Goal: Task Accomplishment & Management: Use online tool/utility

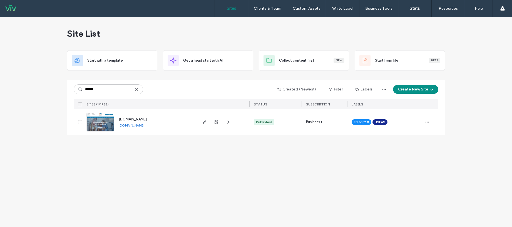
type input "******"
click at [147, 119] on span "[DOMAIN_NAME]" at bounding box center [133, 119] width 28 height 4
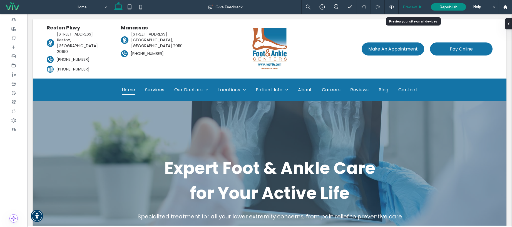
drag, startPoint x: 306, startPoint y: 81, endPoint x: 409, endPoint y: 7, distance: 127.0
click at [409, 7] on span "Preview" at bounding box center [410, 7] width 14 height 5
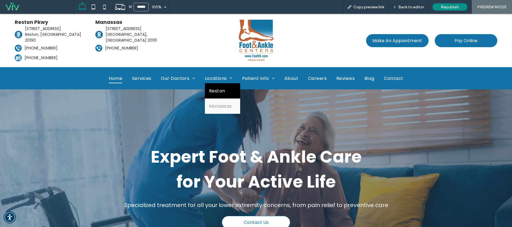
click at [220, 84] on link "Reston" at bounding box center [222, 90] width 35 height 15
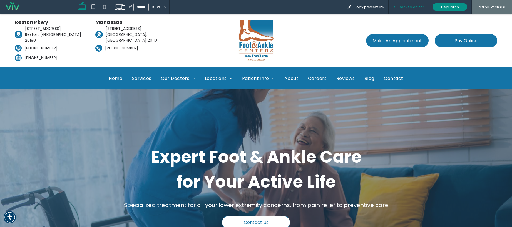
click at [420, 4] on div "Back to editor" at bounding box center [408, 7] width 40 height 14
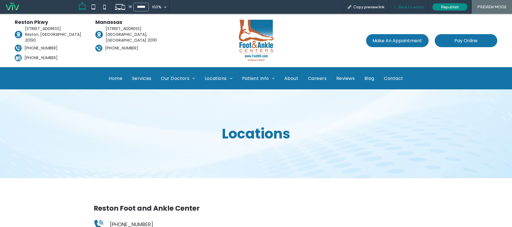
scroll to position [111, 0]
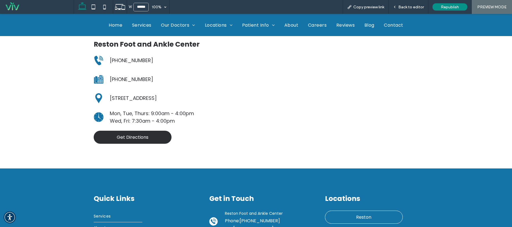
click at [134, 137] on span "Get Directions" at bounding box center [133, 137] width 32 height 7
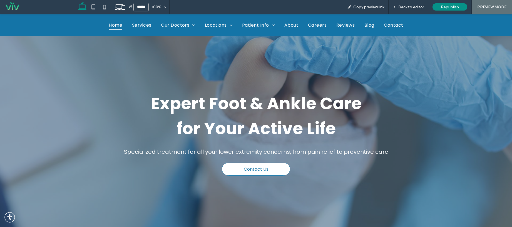
scroll to position [272, 0]
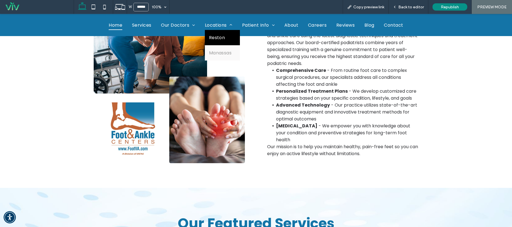
click at [215, 36] on span "Reston" at bounding box center [217, 37] width 16 height 7
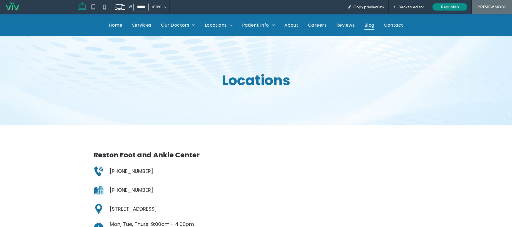
scroll to position [189, 0]
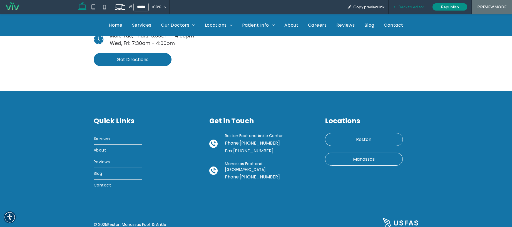
click at [408, 9] on span "Back to editor" at bounding box center [411, 7] width 26 height 5
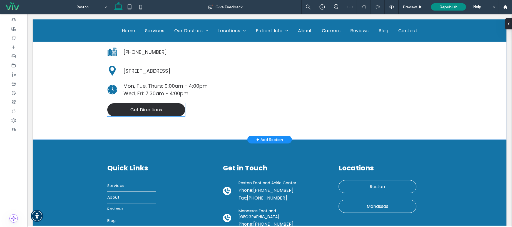
click at [141, 113] on span "Get Directions" at bounding box center [146, 109] width 32 height 7
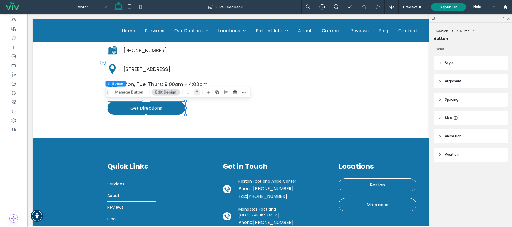
drag, startPoint x: 125, startPoint y: 92, endPoint x: 195, endPoint y: 93, distance: 69.2
click at [125, 92] on button "Manage Button" at bounding box center [129, 92] width 35 height 7
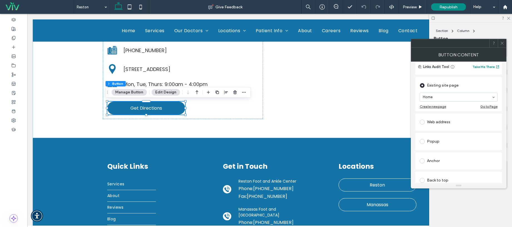
scroll to position [47, 0]
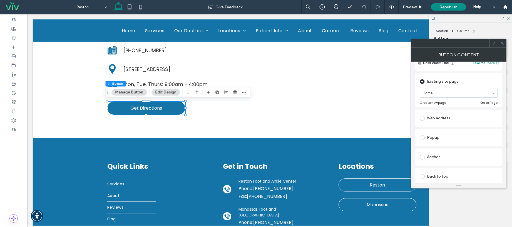
click at [421, 117] on span at bounding box center [422, 118] width 5 height 5
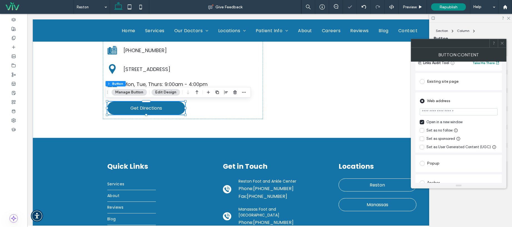
click at [449, 118] on section at bounding box center [459, 113] width 78 height 14
click at [455, 114] on input "url" at bounding box center [459, 111] width 78 height 7
paste input "**********"
type input "**********"
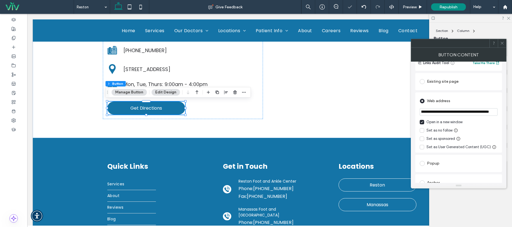
click at [472, 103] on div "Web address" at bounding box center [459, 101] width 78 height 9
click at [504, 45] on div at bounding box center [502, 43] width 8 height 8
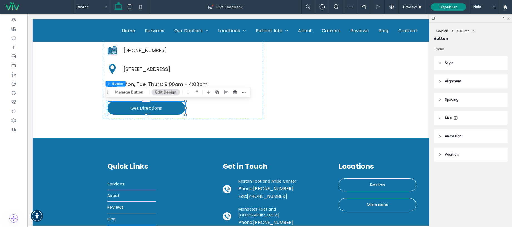
click at [509, 18] on icon at bounding box center [508, 18] width 4 height 4
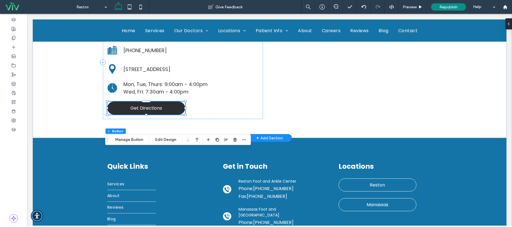
click at [159, 109] on span "Get Directions" at bounding box center [146, 108] width 32 height 7
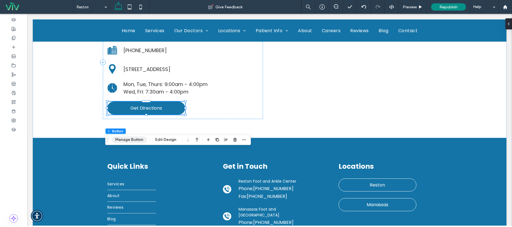
click at [134, 141] on button "Manage Button" at bounding box center [129, 140] width 35 height 7
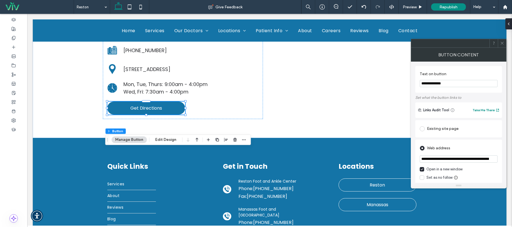
click at [503, 43] on icon at bounding box center [502, 43] width 4 height 4
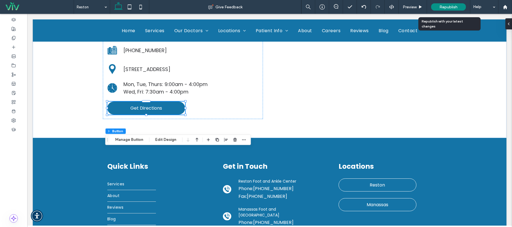
click at [454, 6] on span "Republish" at bounding box center [448, 7] width 18 height 5
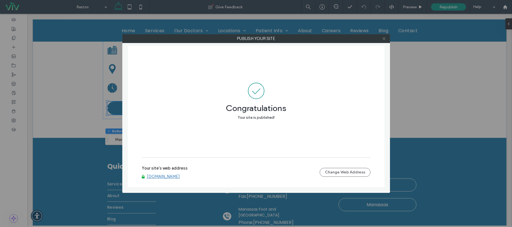
click at [385, 39] on icon at bounding box center [384, 39] width 4 height 4
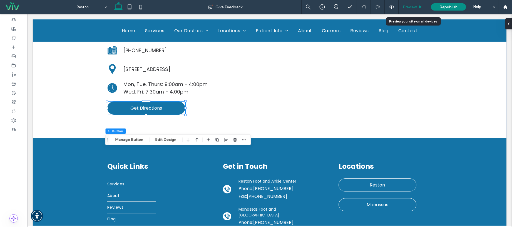
click at [415, 8] on span "Preview" at bounding box center [410, 7] width 14 height 5
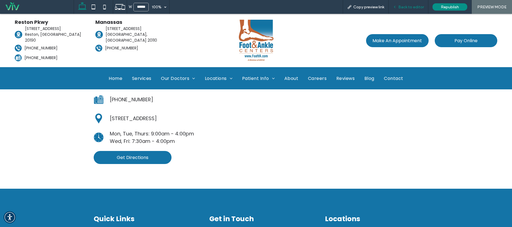
scroll to position [142, 0]
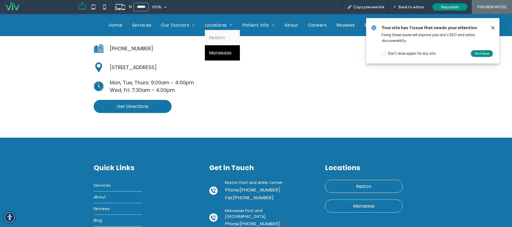
click at [219, 53] on span "Manassas" at bounding box center [220, 52] width 23 height 7
click at [407, 5] on span "Back to editor" at bounding box center [411, 7] width 26 height 5
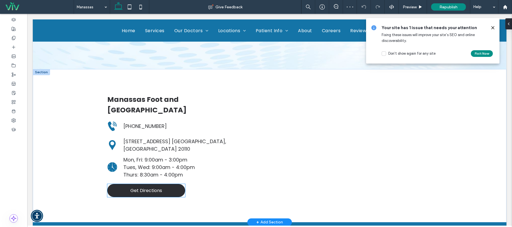
scroll to position [112, 0]
click at [170, 184] on link "Get Directions" at bounding box center [146, 190] width 78 height 13
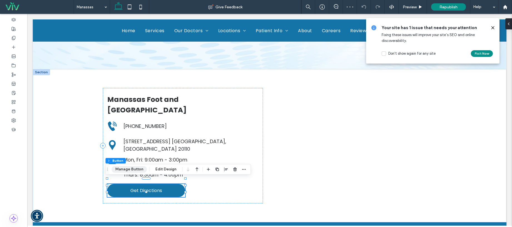
click at [128, 167] on button "Manage Button" at bounding box center [129, 169] width 35 height 7
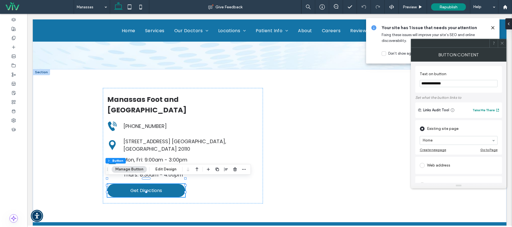
scroll to position [106, 0]
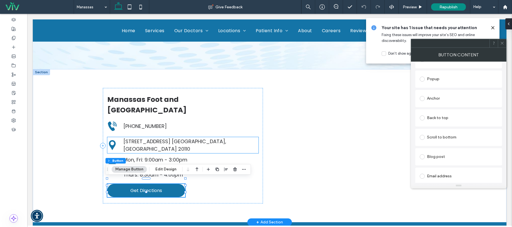
click at [141, 141] on span "8577A Sudley Rd. Manassas, VA 20110" at bounding box center [174, 145] width 103 height 14
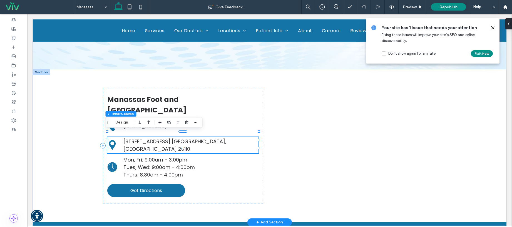
click at [136, 140] on span "8577A Sudley Rd. Manassas, VA 20110" at bounding box center [174, 145] width 103 height 14
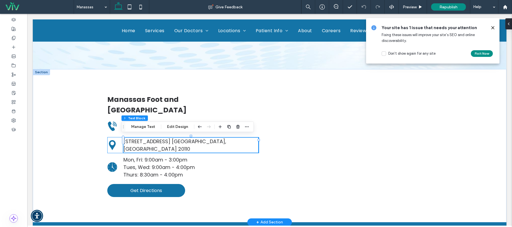
click at [135, 140] on div "8577A Sudley Rd. Manassas, VA 20110" at bounding box center [190, 145] width 135 height 15
click at [135, 139] on span "8577A Sudley Rd. Manassas, VA 20110" at bounding box center [174, 145] width 103 height 14
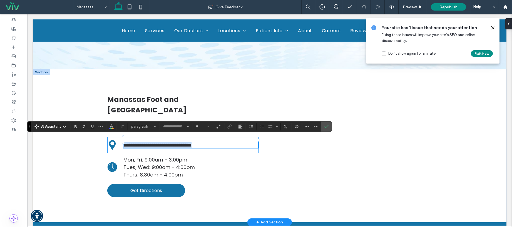
type input "*******"
type input "**"
click at [133, 143] on span "**********" at bounding box center [157, 145] width 68 height 5
click at [328, 128] on icon "Confirm" at bounding box center [326, 126] width 4 height 4
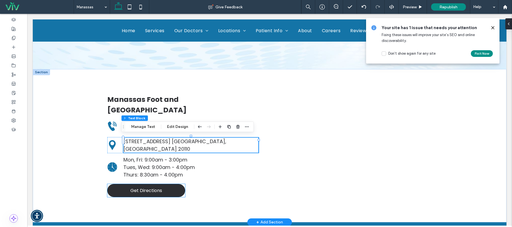
click at [134, 187] on span "Get Directions" at bounding box center [146, 190] width 32 height 7
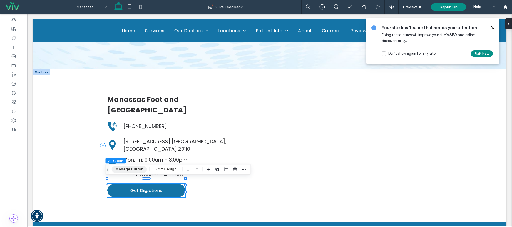
click at [130, 168] on button "Manage Button" at bounding box center [129, 169] width 35 height 7
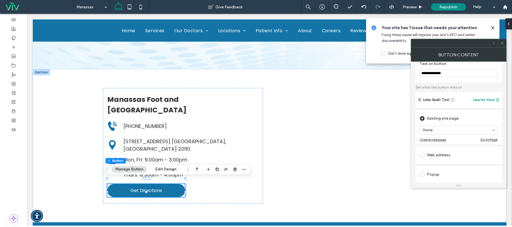
scroll to position [11, 0]
click at [422, 155] on span at bounding box center [422, 155] width 5 height 5
click at [455, 148] on input "url" at bounding box center [459, 148] width 78 height 7
paste input "**********"
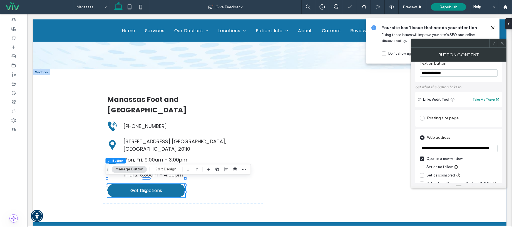
scroll to position [0, 452]
type input "**********"
click at [472, 138] on div "Web address" at bounding box center [459, 137] width 78 height 9
click at [505, 46] on div at bounding box center [502, 43] width 8 height 8
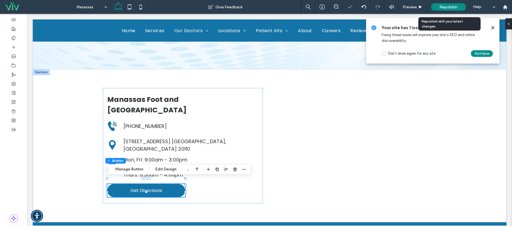
click at [452, 8] on span "Republish" at bounding box center [448, 7] width 18 height 5
